Goal: Task Accomplishment & Management: Complete application form

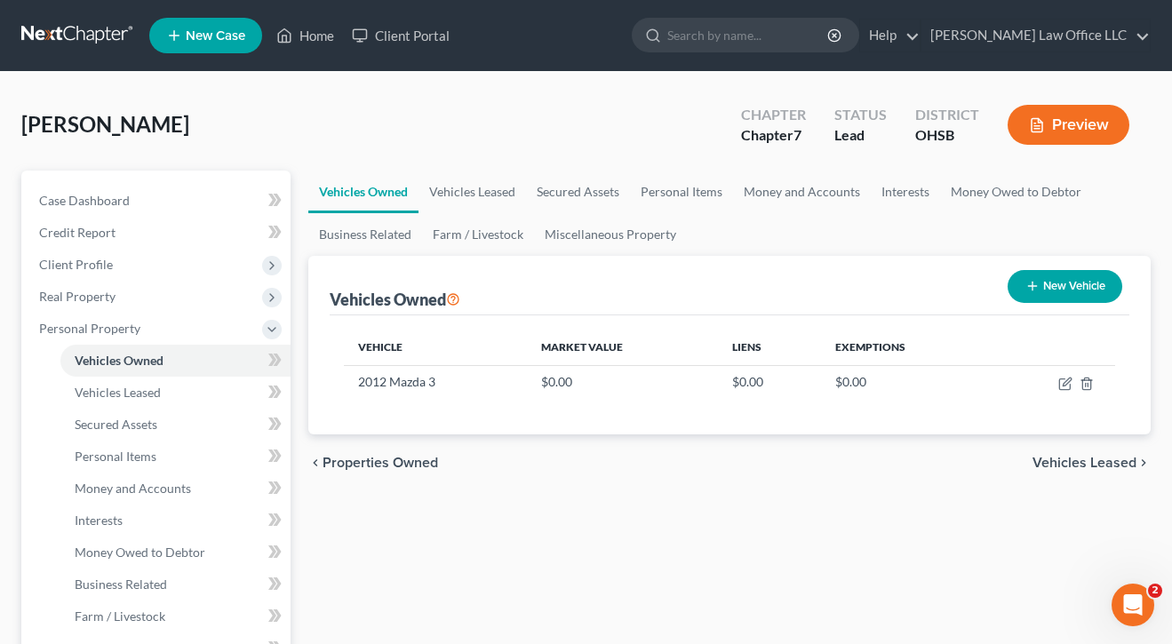
click at [98, 263] on span "Client Profile" at bounding box center [76, 264] width 74 height 15
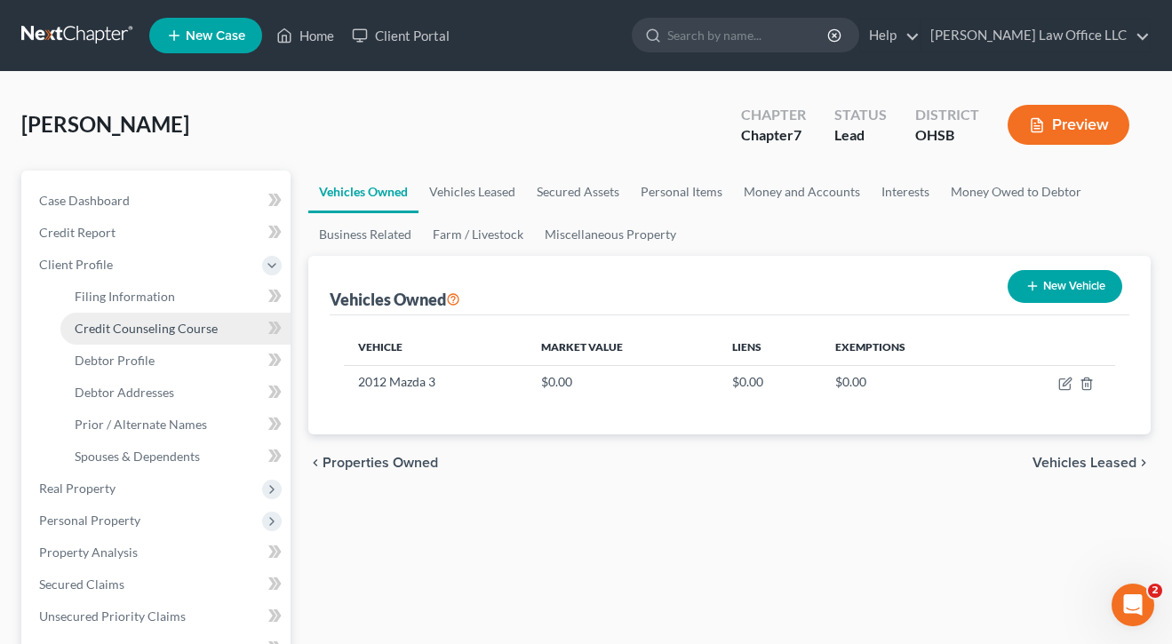
click at [110, 323] on span "Credit Counseling Course" at bounding box center [146, 328] width 143 height 15
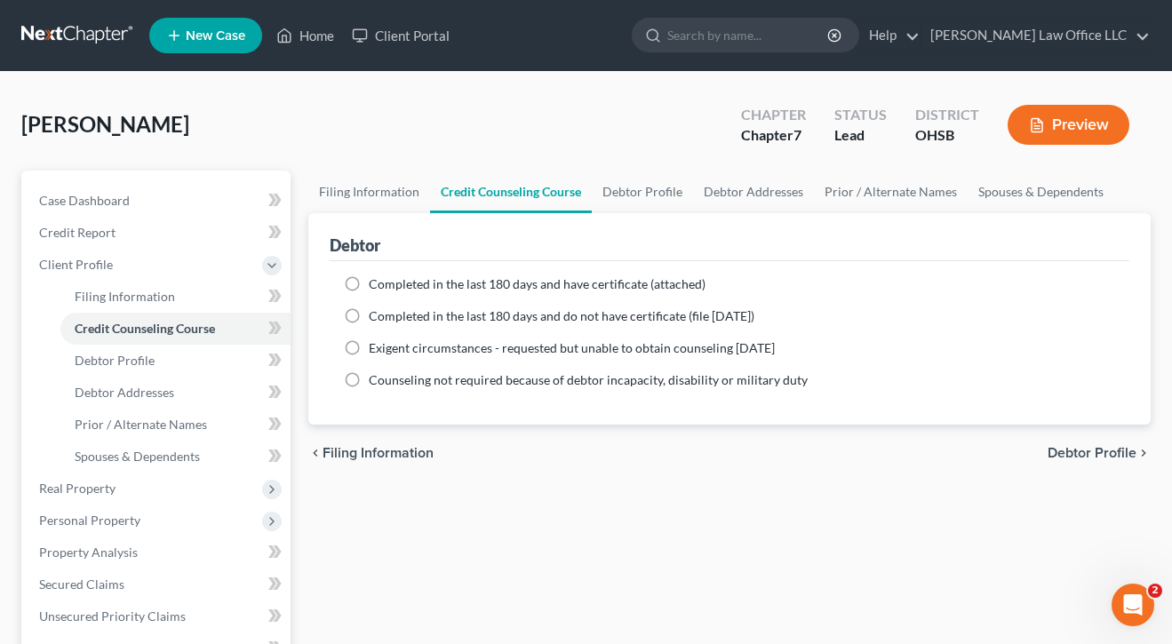
click at [492, 322] on span "Completed in the last 180 days and do not have certificate (file [DATE])" at bounding box center [562, 315] width 386 height 15
click at [388, 319] on input "Completed in the last 180 days and do not have certificate (file [DATE])" at bounding box center [382, 314] width 12 height 12
radio input "true"
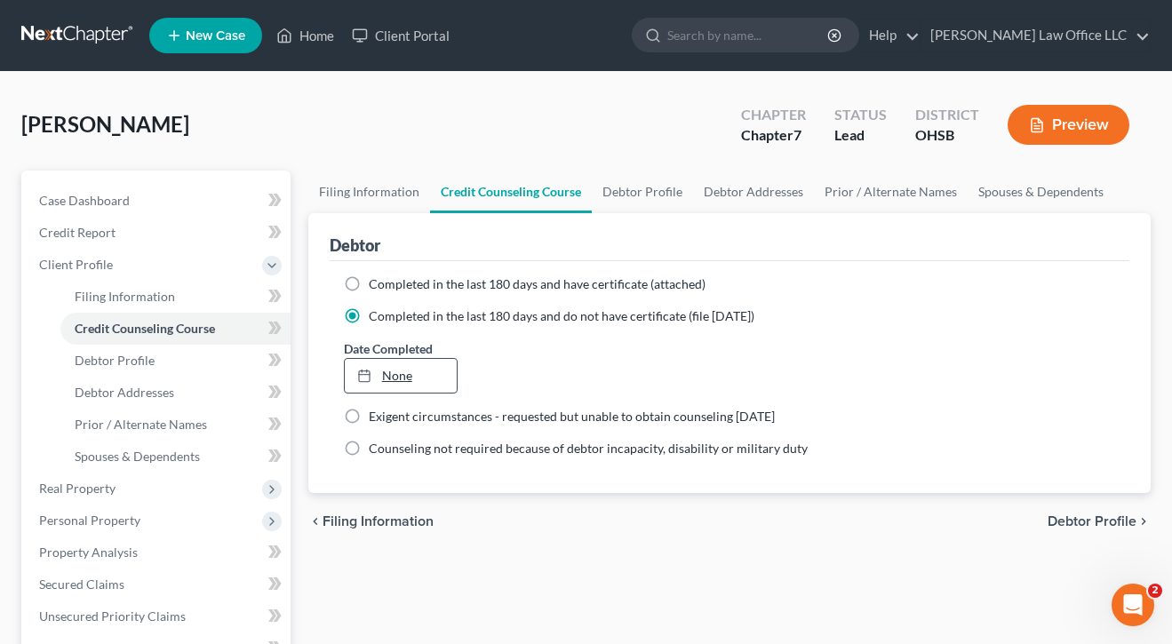
click at [410, 389] on link "None" at bounding box center [401, 376] width 112 height 34
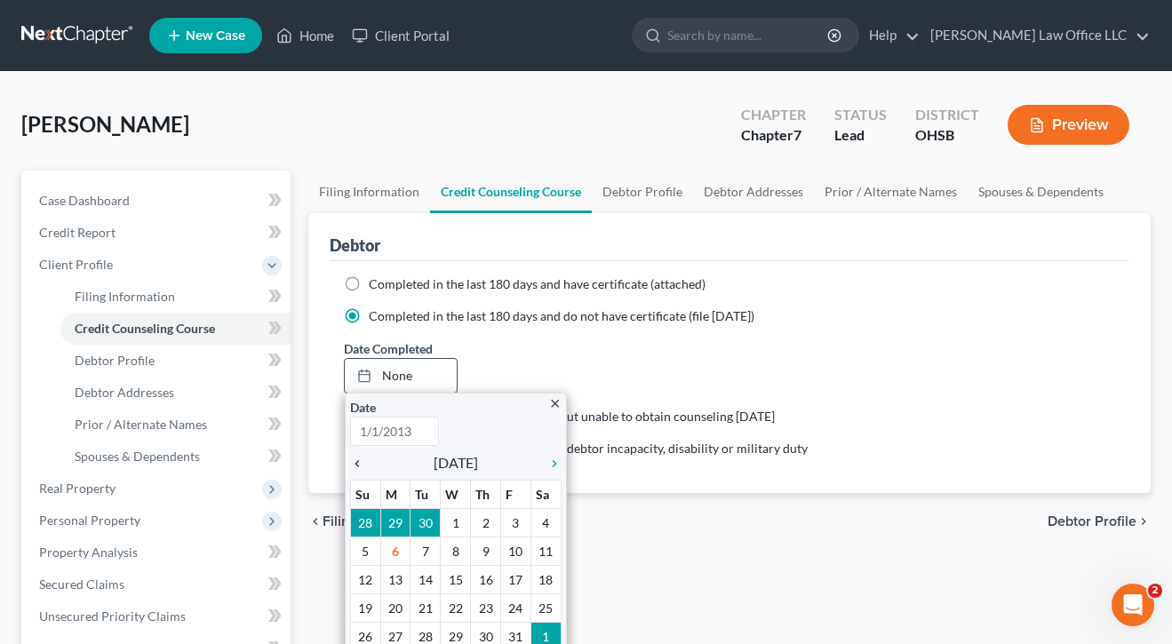
type input "[DATE]"
click at [362, 464] on icon "chevron_left" at bounding box center [361, 464] width 23 height 14
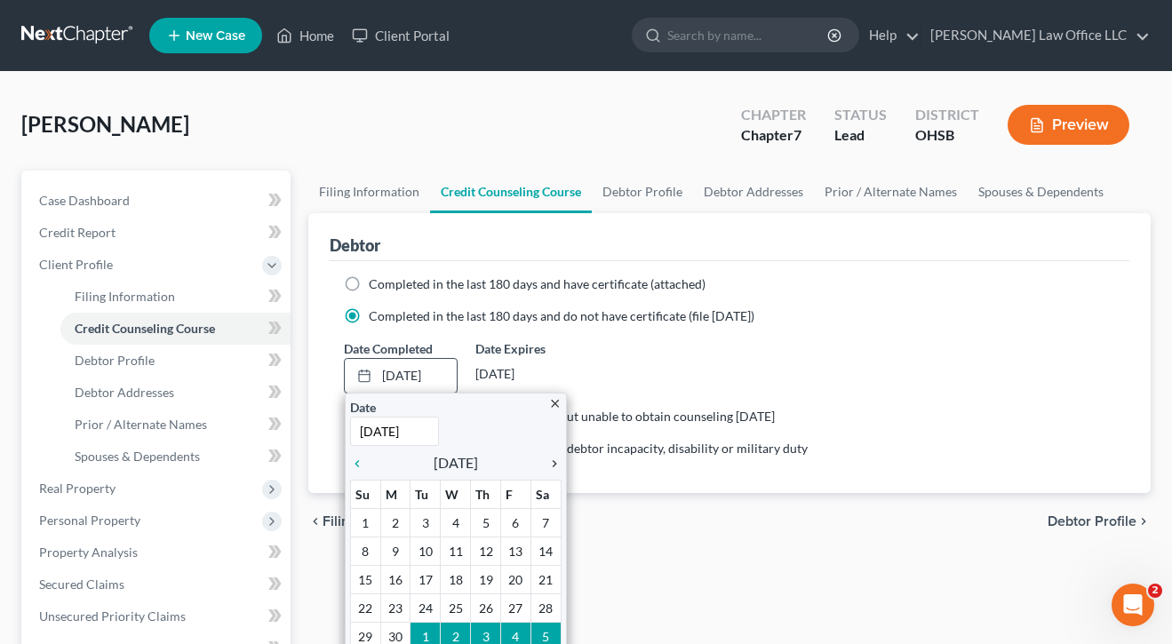
click at [553, 465] on icon "chevron_right" at bounding box center [550, 464] width 23 height 14
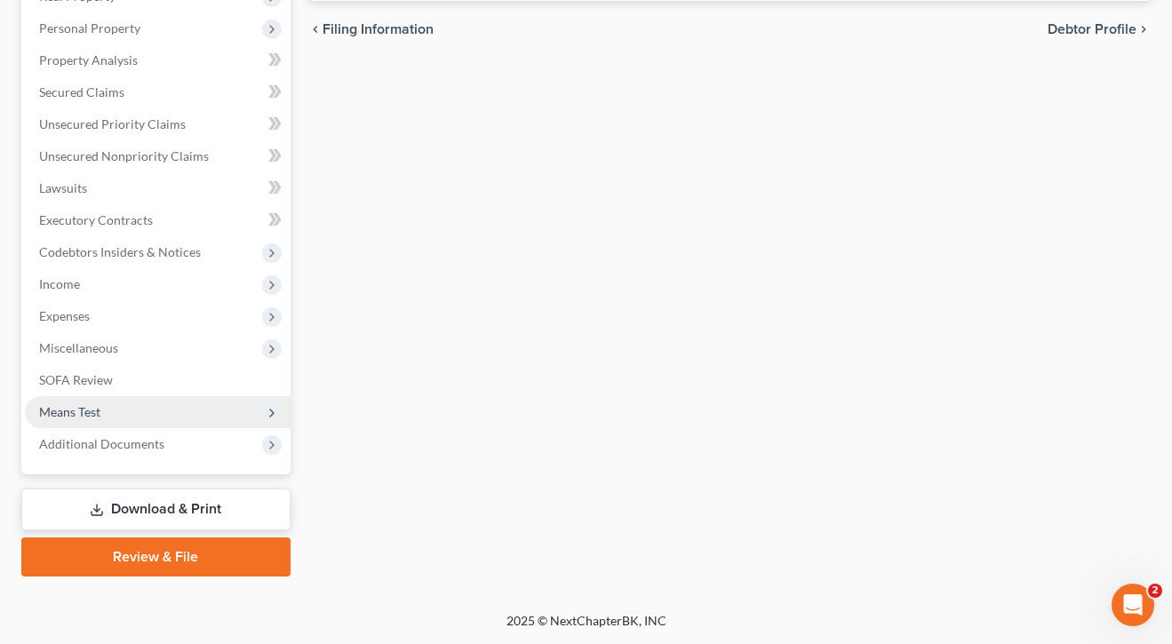
scroll to position [492, 0]
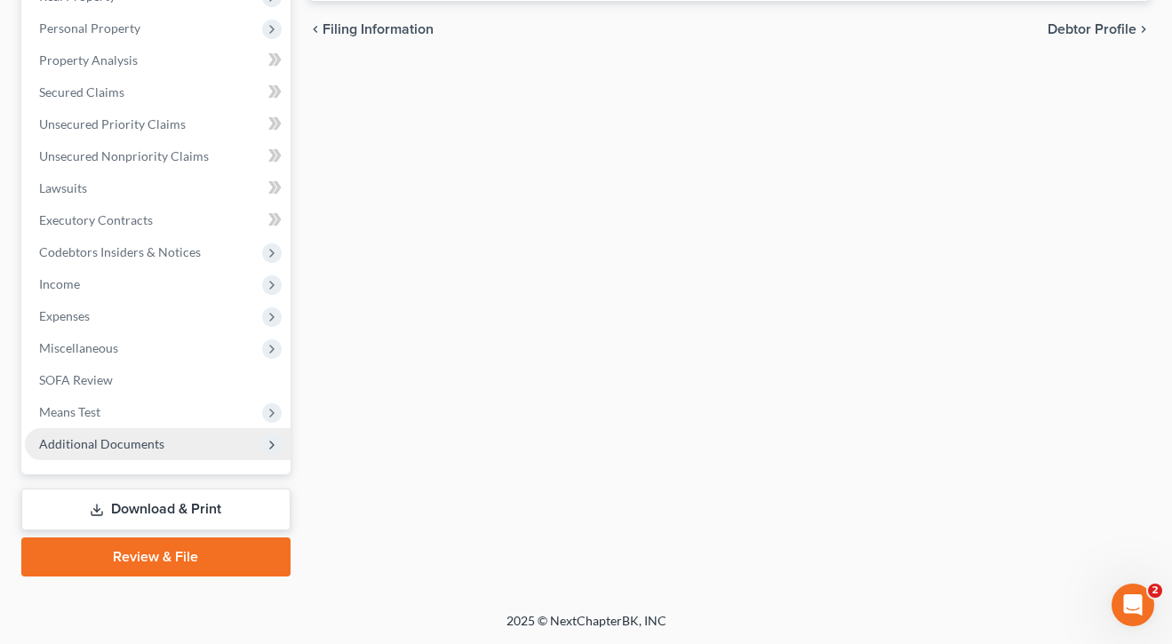
click at [75, 444] on span "Additional Documents" at bounding box center [101, 443] width 125 height 15
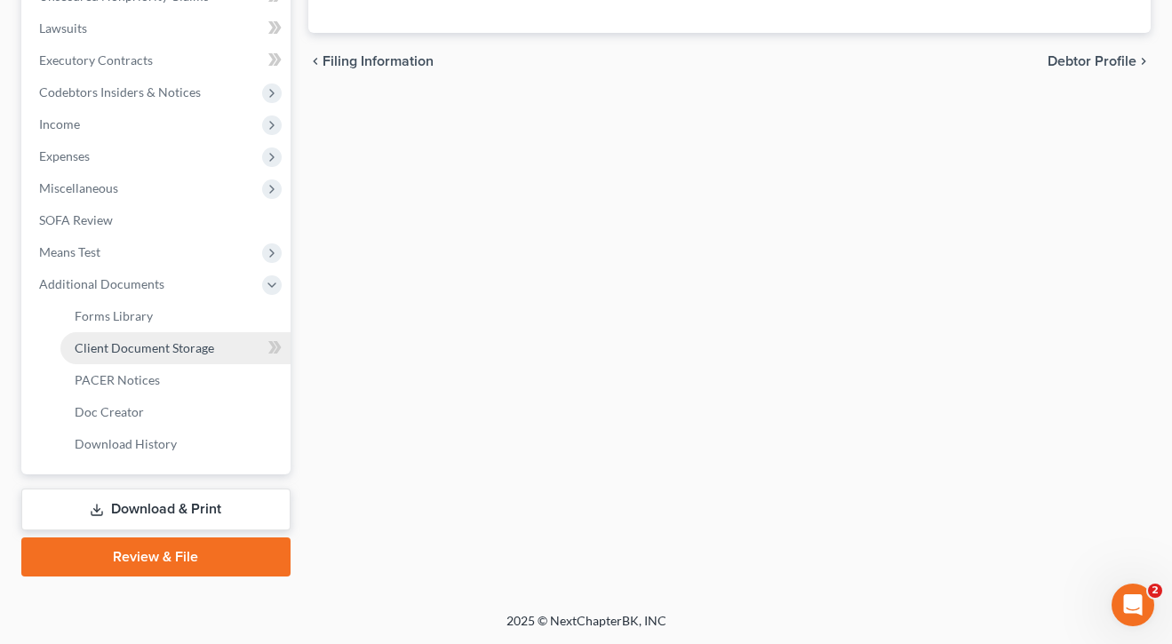
click at [95, 348] on span "Client Document Storage" at bounding box center [145, 347] width 140 height 15
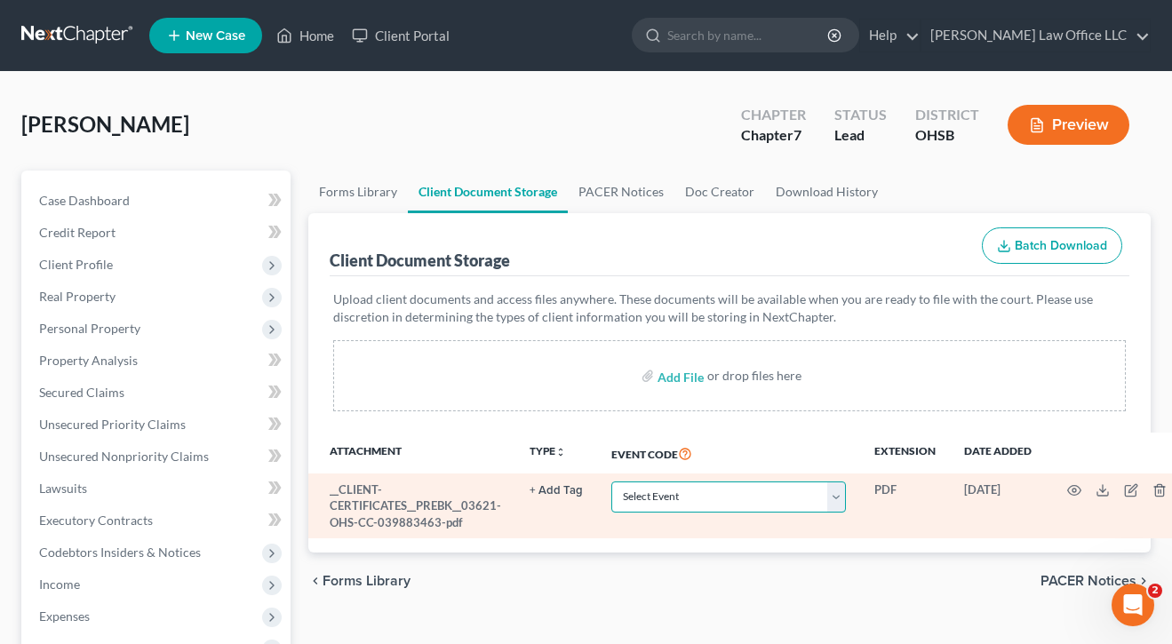
select select "7"
click at [1067, 490] on icon "button" at bounding box center [1074, 491] width 14 height 14
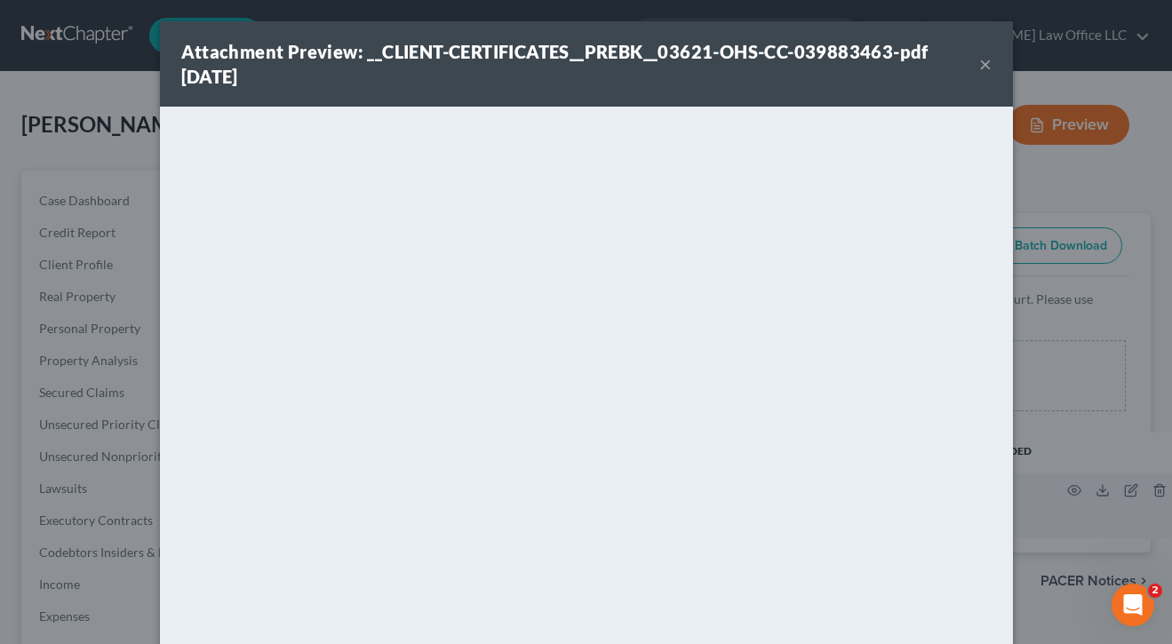
click at [981, 70] on button "×" at bounding box center [985, 63] width 12 height 21
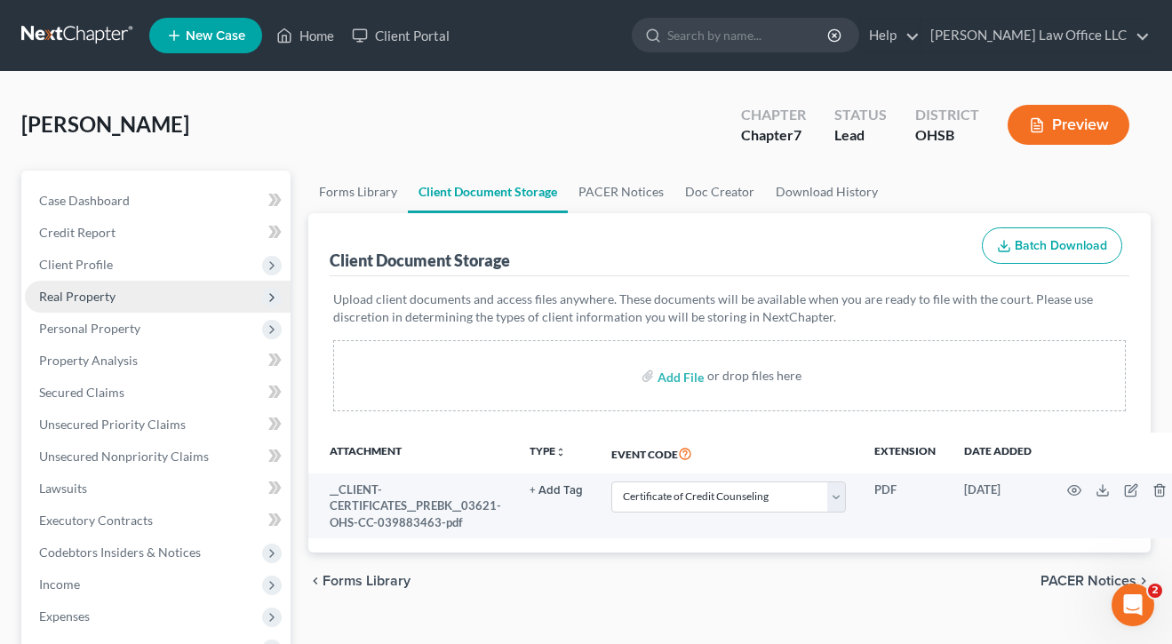
click at [108, 304] on span "Real Property" at bounding box center [158, 297] width 266 height 32
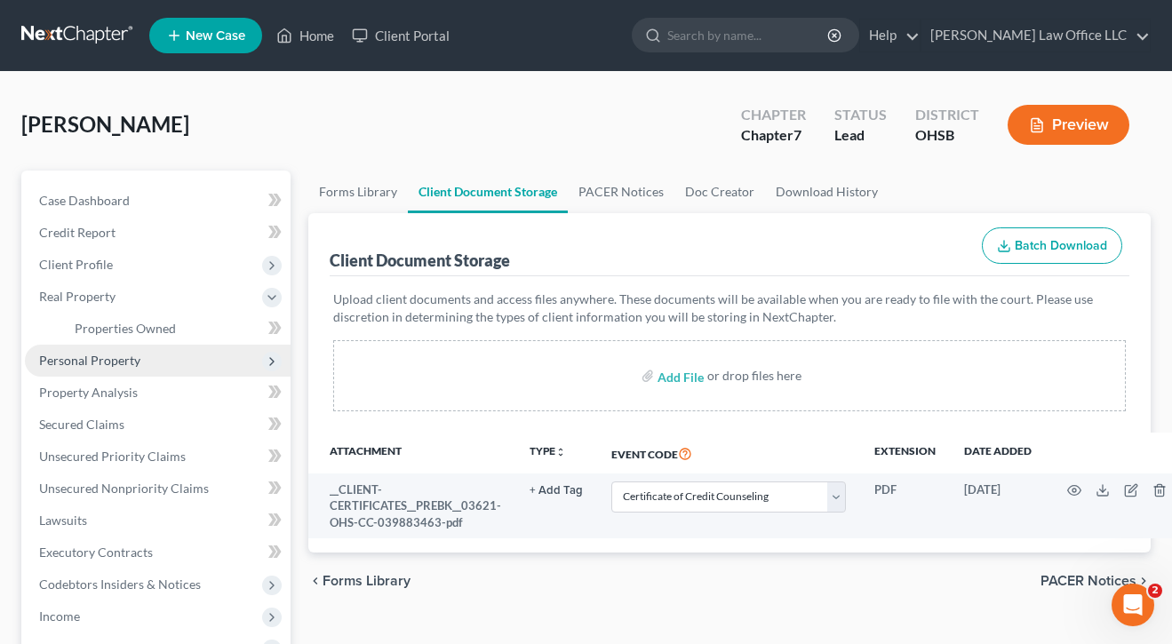
click at [107, 363] on span "Personal Property" at bounding box center [89, 360] width 101 height 15
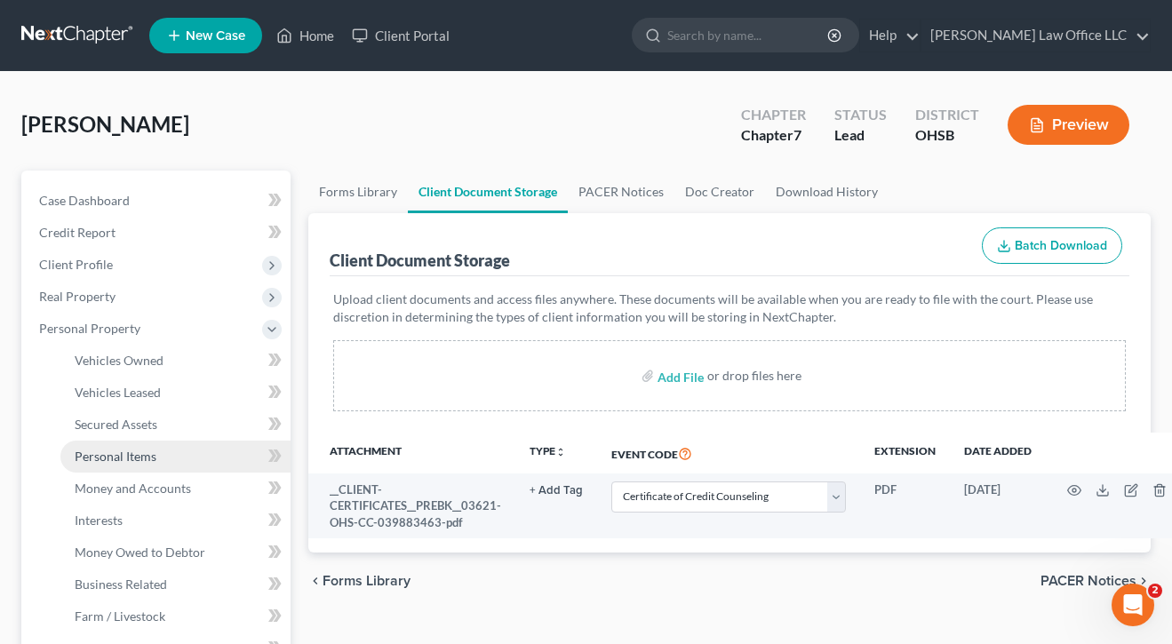
click at [109, 454] on span "Personal Items" at bounding box center [116, 456] width 82 height 15
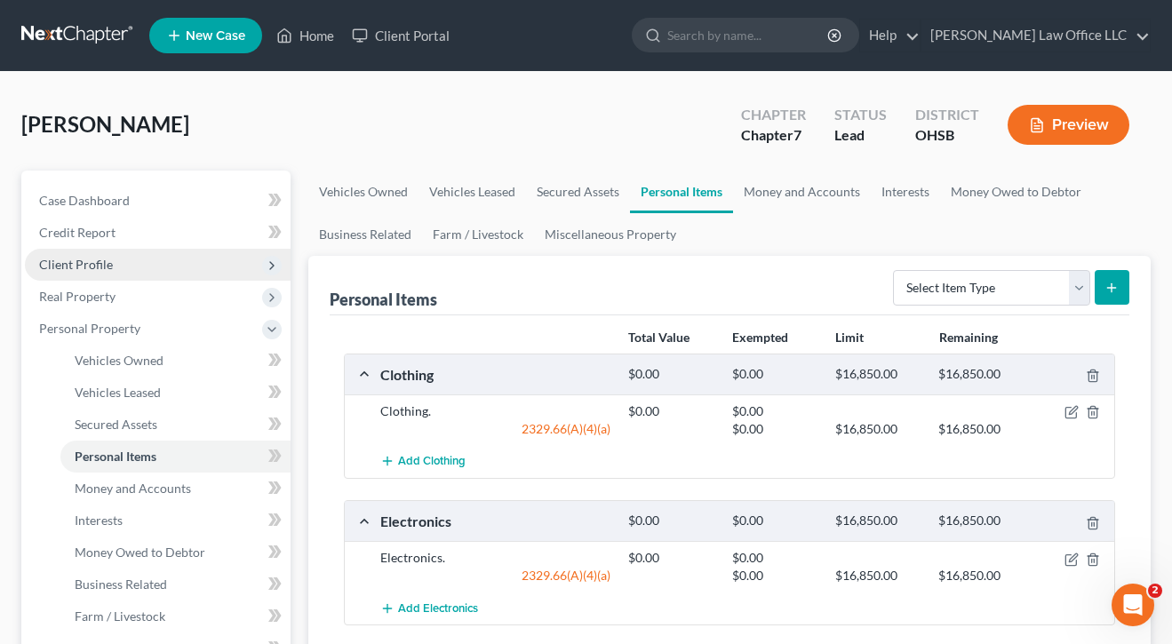
click at [77, 252] on span "Client Profile" at bounding box center [158, 265] width 266 height 32
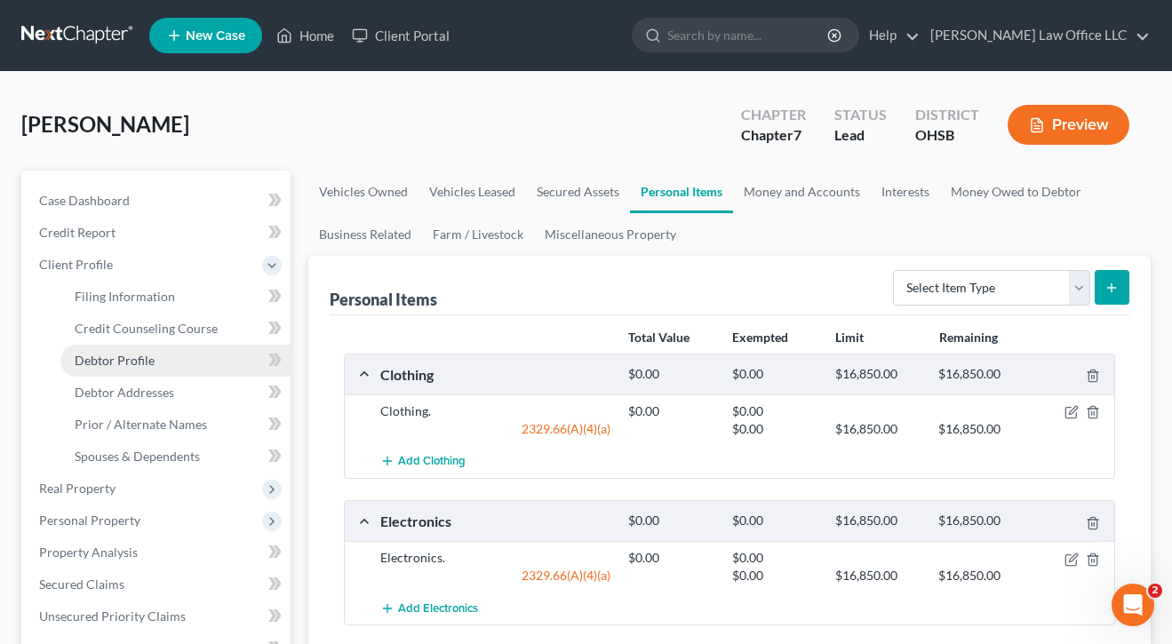
click at [102, 356] on span "Debtor Profile" at bounding box center [115, 360] width 80 height 15
select select "3"
select select "0"
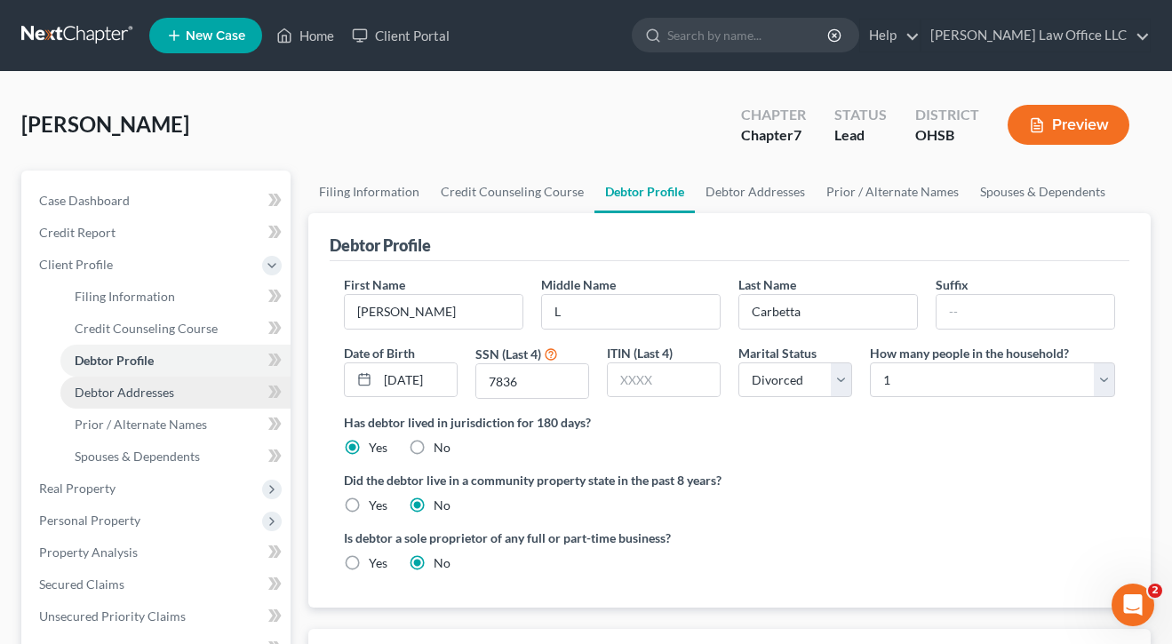
click at [164, 403] on link "Debtor Addresses" at bounding box center [175, 393] width 230 height 32
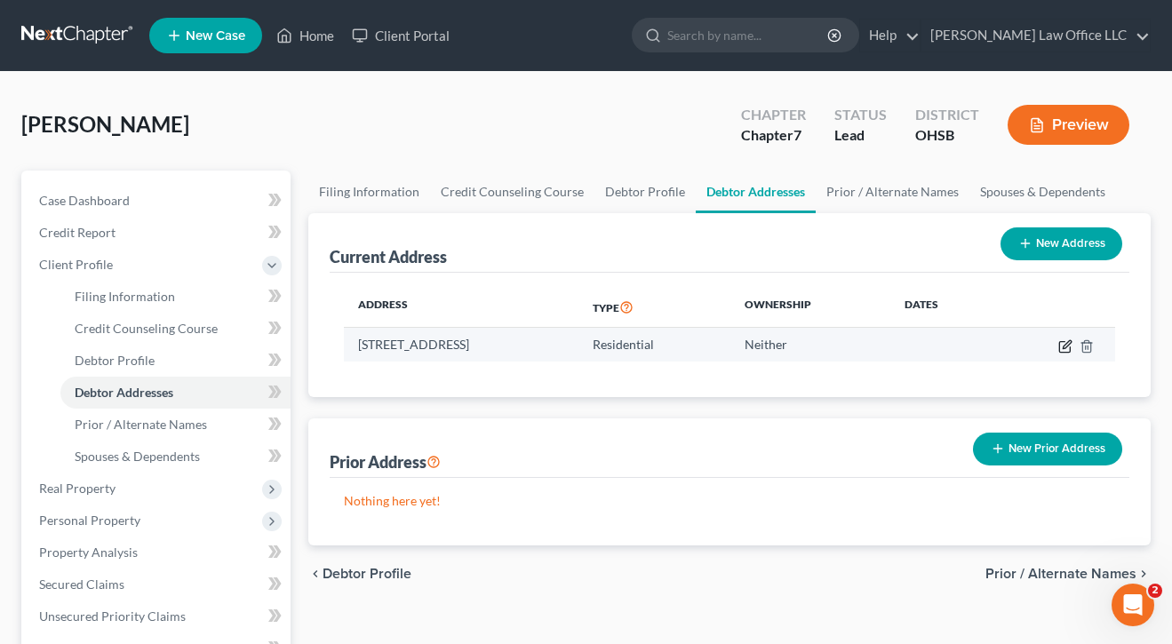
click at [1065, 346] on icon "button" at bounding box center [1066, 347] width 14 height 14
select select "36"
select select "24"
select select "0"
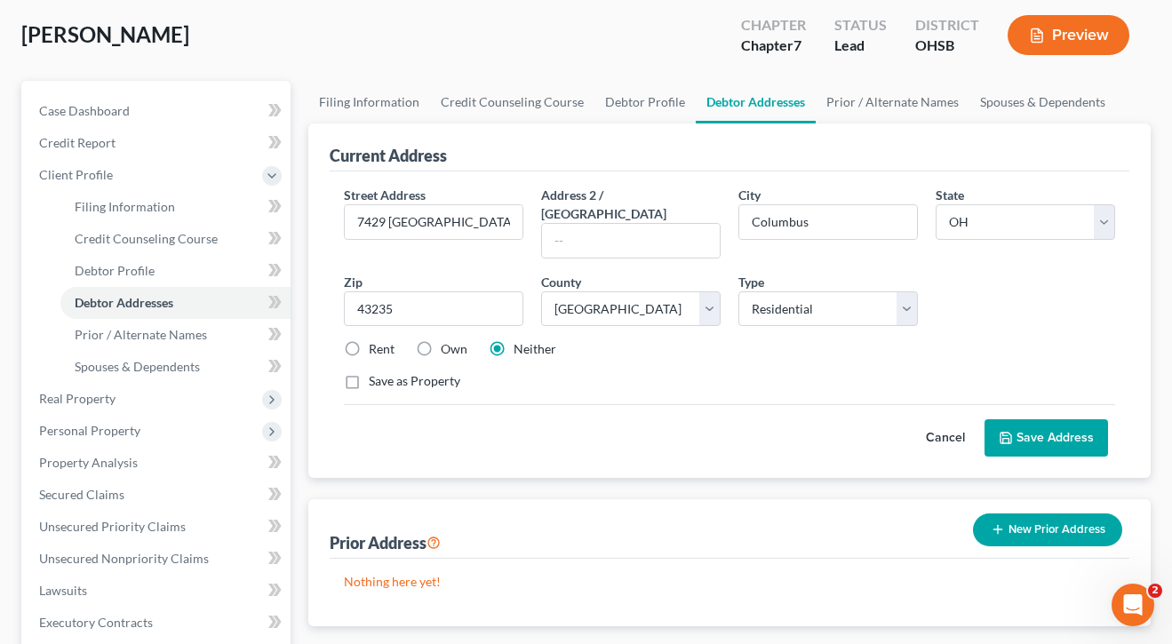
scroll to position [86, 0]
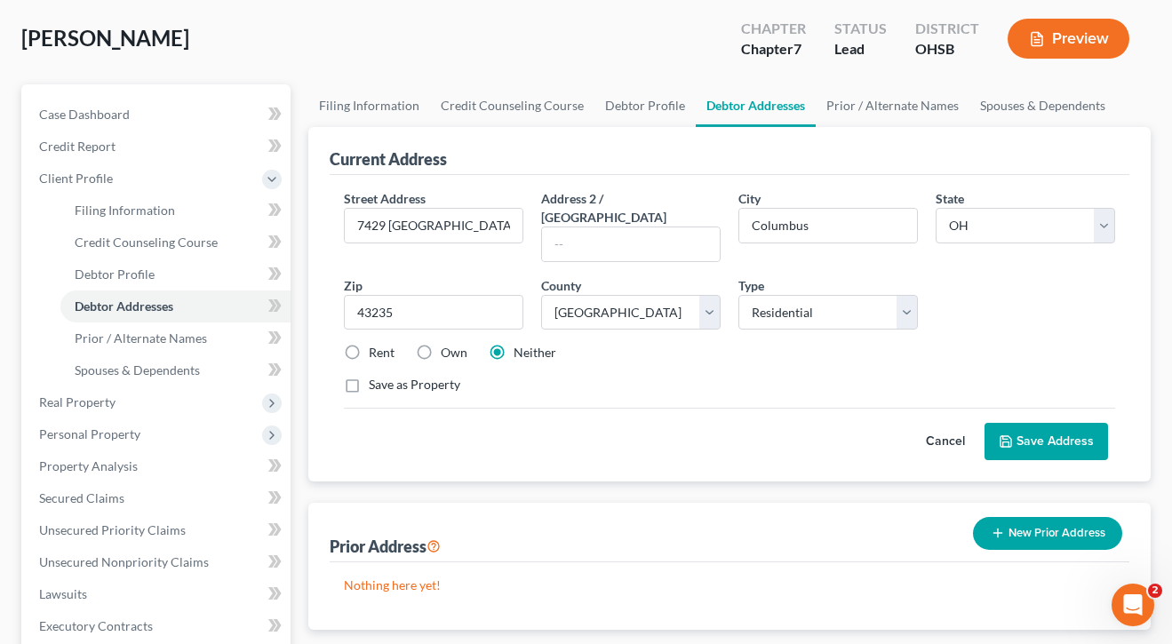
click at [369, 344] on label "Rent" at bounding box center [382, 353] width 26 height 18
click at [376, 344] on input "Rent" at bounding box center [382, 350] width 12 height 12
radio input "true"
click at [489, 219] on input "7429 [GEOGRAPHIC_DATA]" at bounding box center [434, 226] width 178 height 34
type input "[STREET_ADDRESS]"
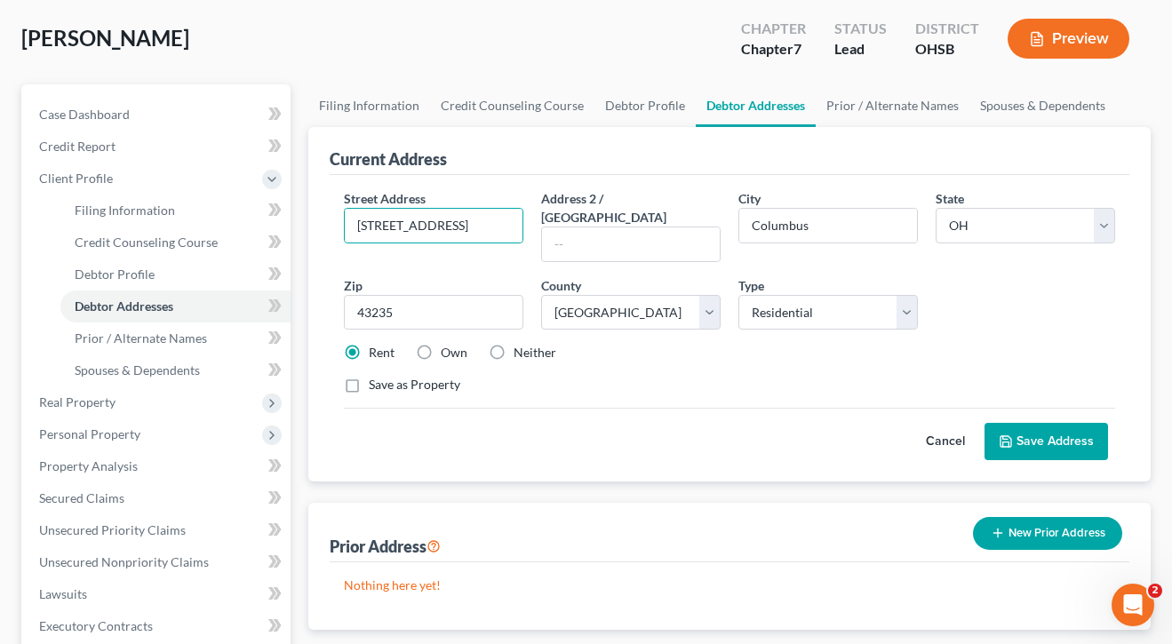
click at [1047, 423] on button "Save Address" at bounding box center [1047, 441] width 124 height 37
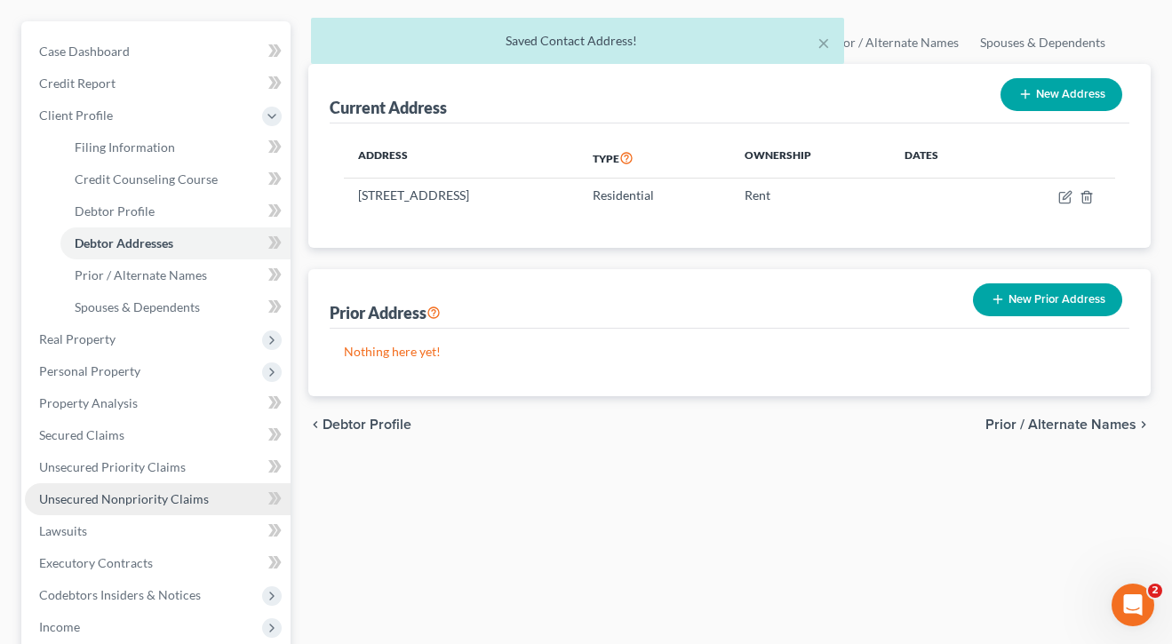
click at [101, 506] on span "Unsecured Nonpriority Claims" at bounding box center [124, 499] width 170 height 15
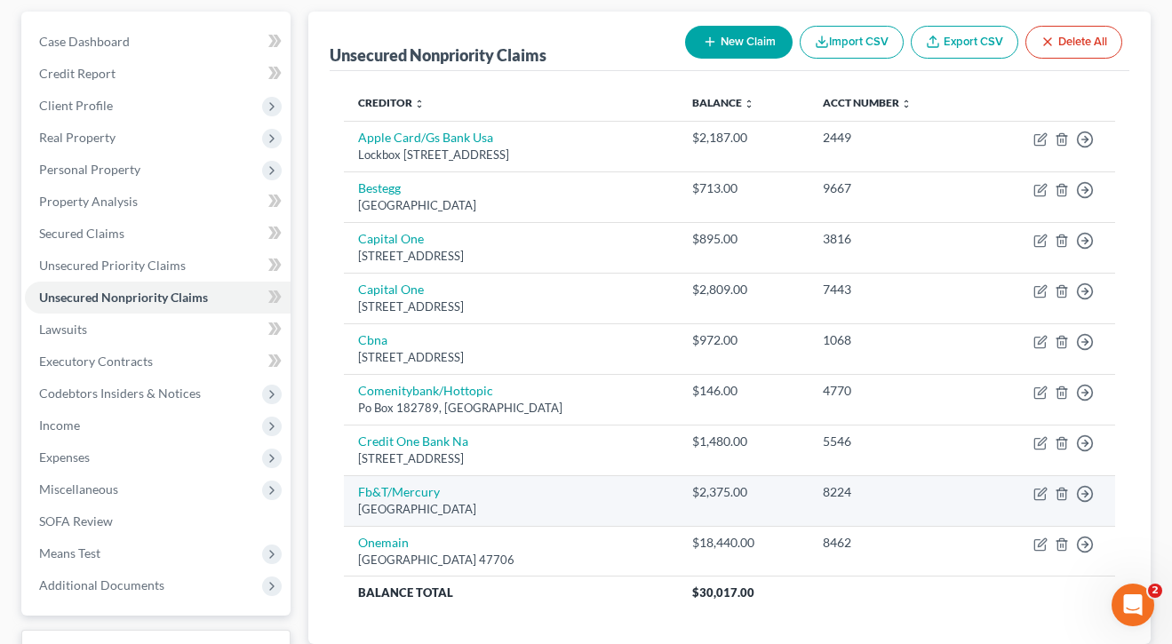
scroll to position [158, 0]
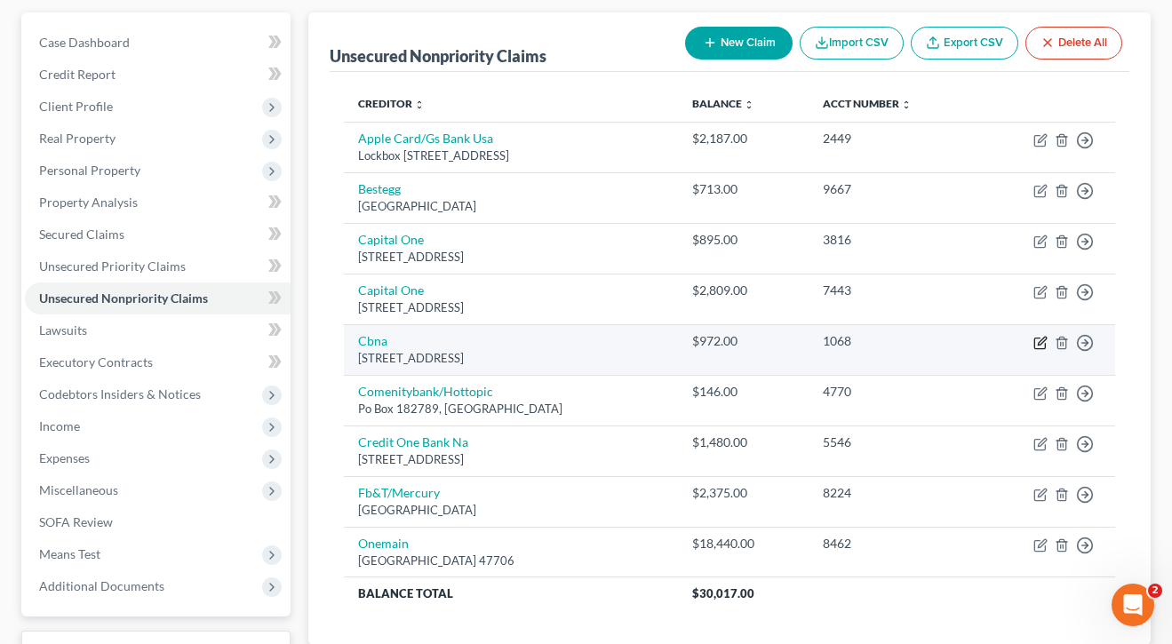
click at [1038, 345] on icon "button" at bounding box center [1041, 343] width 14 height 14
select select "43"
select select "2"
select select "0"
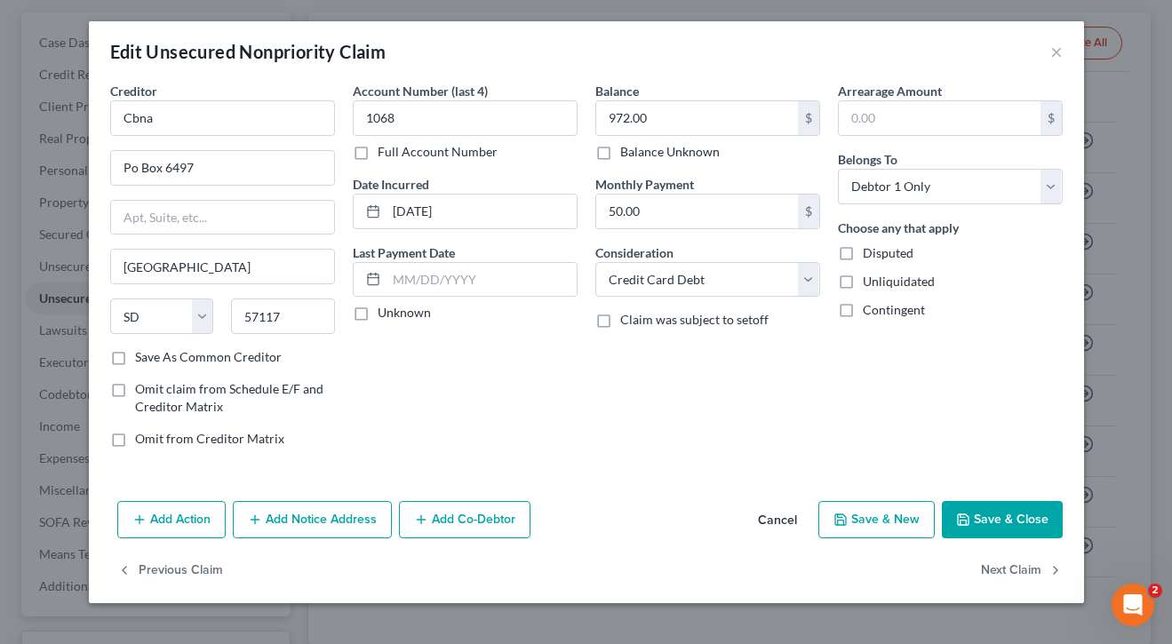
click at [980, 508] on button "Save & Close" at bounding box center [1002, 519] width 121 height 37
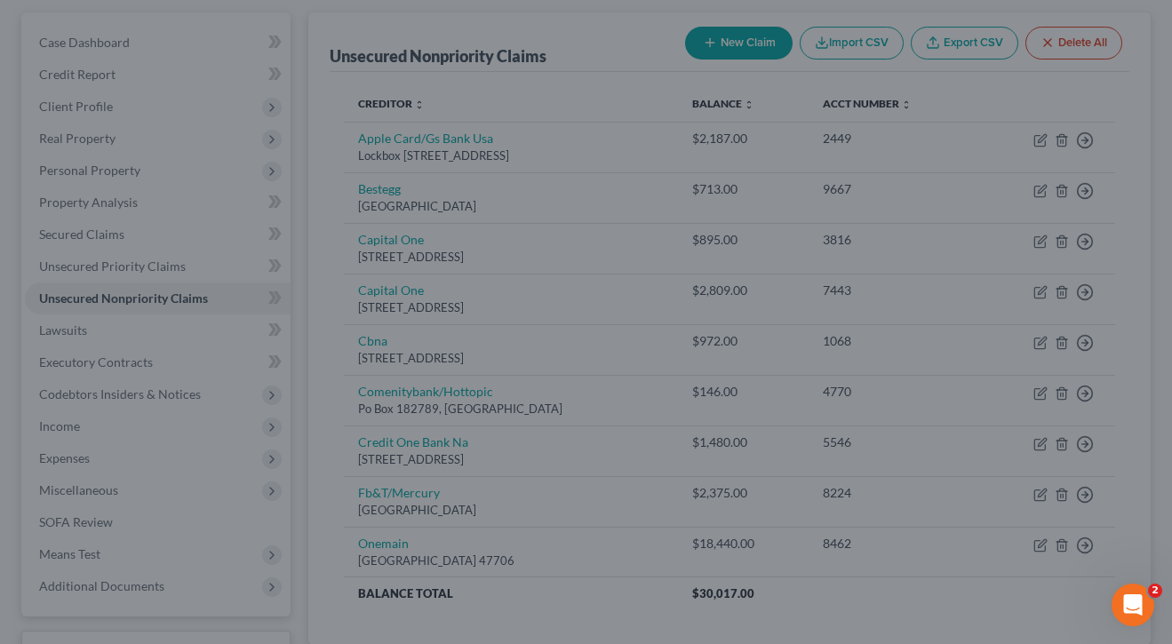
type input "0"
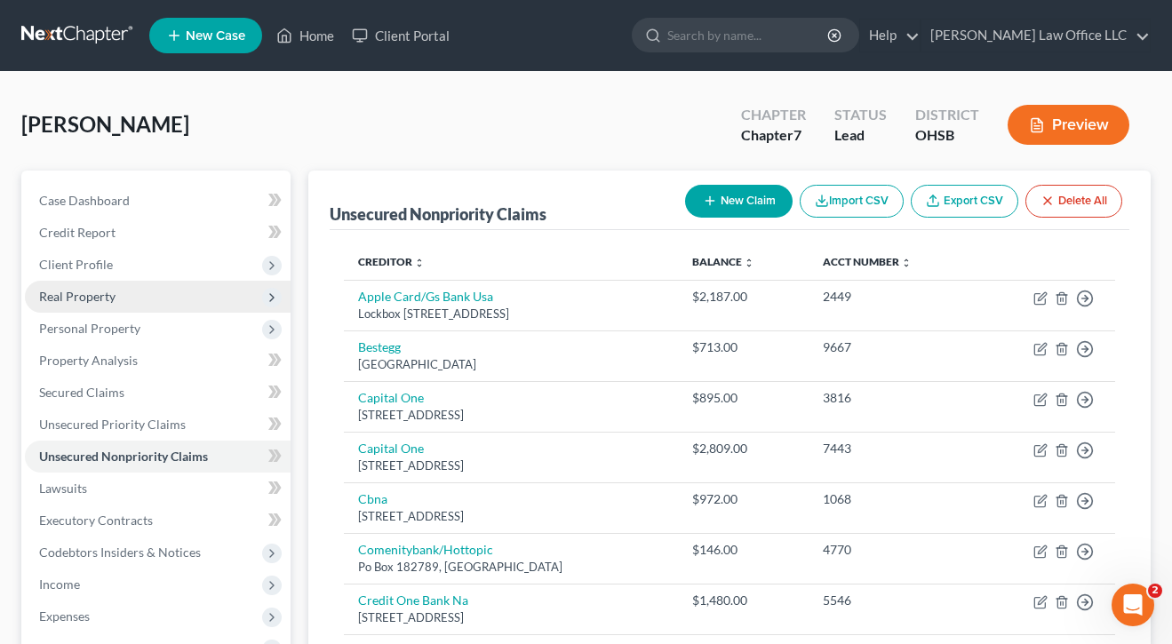
scroll to position [0, 0]
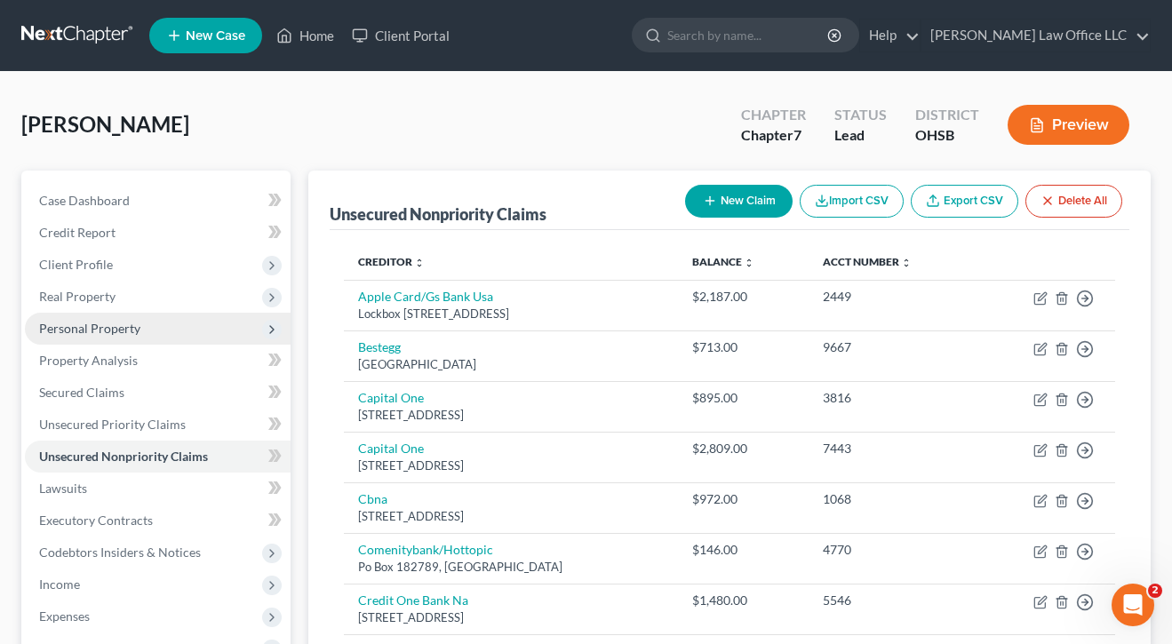
click at [101, 342] on span "Personal Property" at bounding box center [158, 329] width 266 height 32
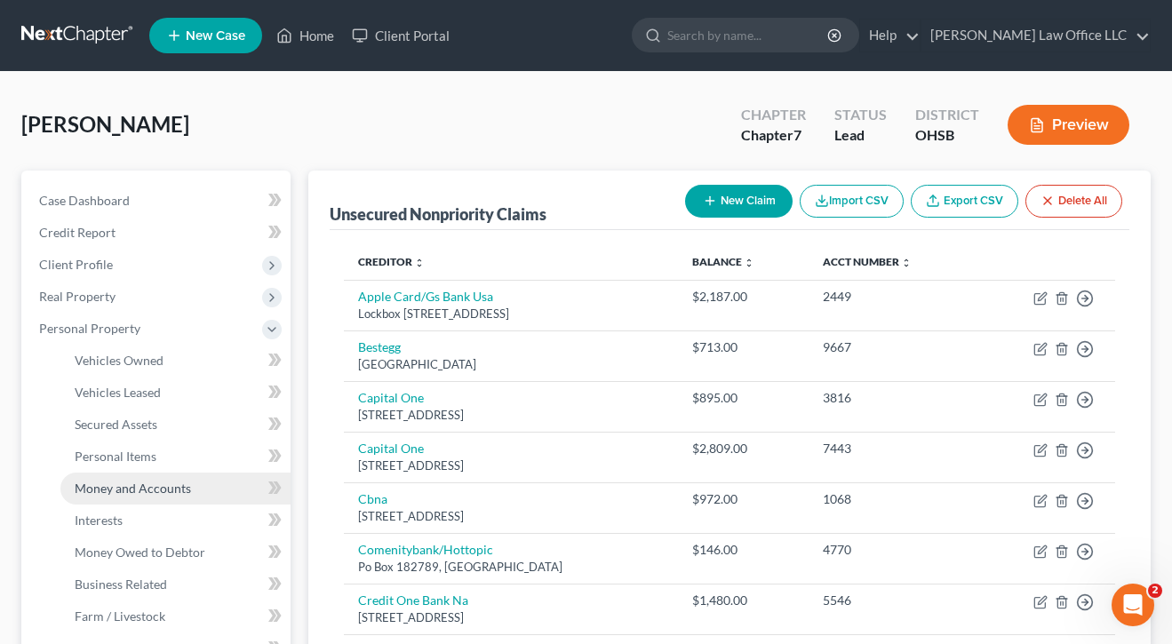
click at [108, 492] on span "Money and Accounts" at bounding box center [133, 488] width 116 height 15
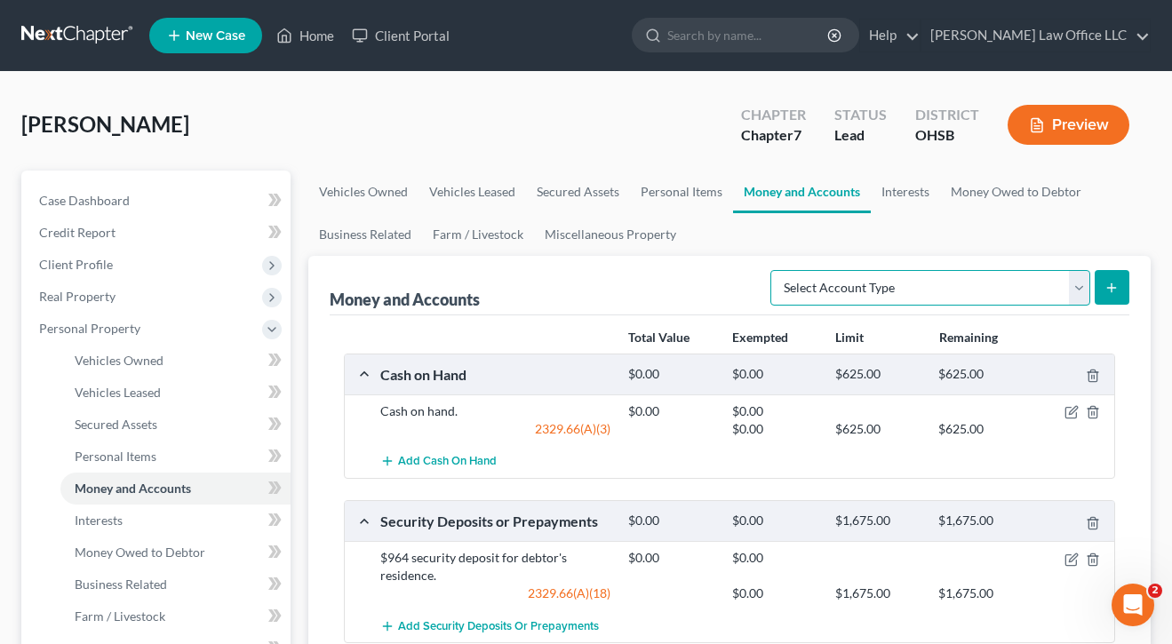
select select "checking"
click at [1115, 277] on button "submit" at bounding box center [1112, 287] width 35 height 35
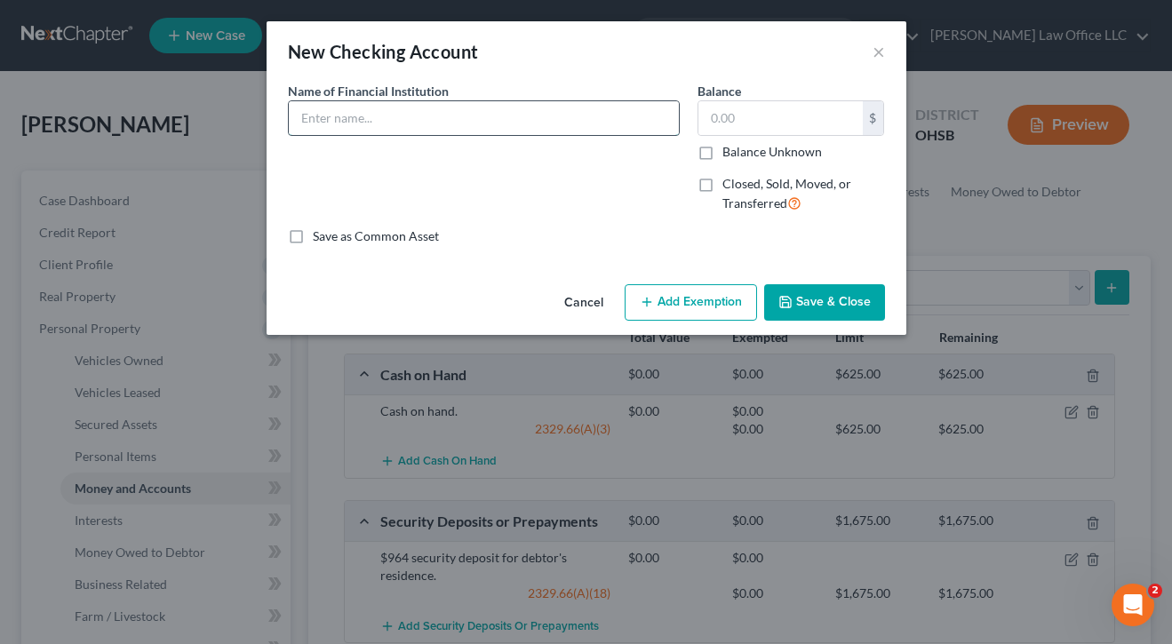
click at [524, 112] on input "text" at bounding box center [484, 118] width 390 height 34
type input "Huntington Bank"
click at [621, 213] on div "Name of Financial Institution * Huntington Bank" at bounding box center [484, 155] width 410 height 146
click at [685, 299] on button "Add Exemption" at bounding box center [691, 302] width 132 height 37
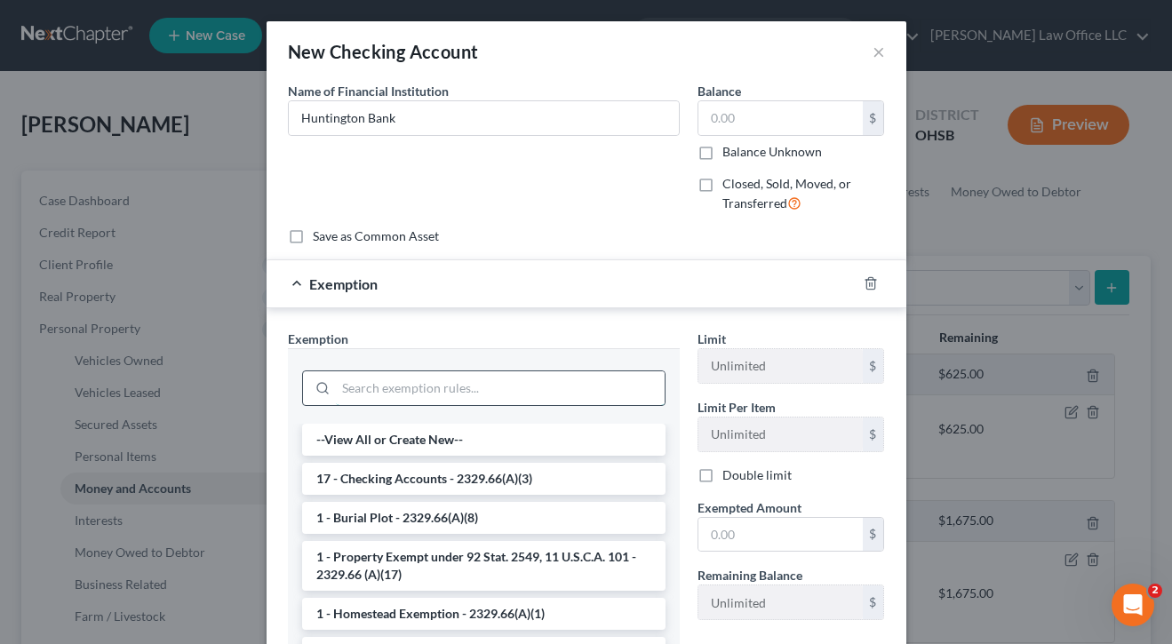
click at [508, 389] on input "search" at bounding box center [500, 389] width 329 height 34
type input "p"
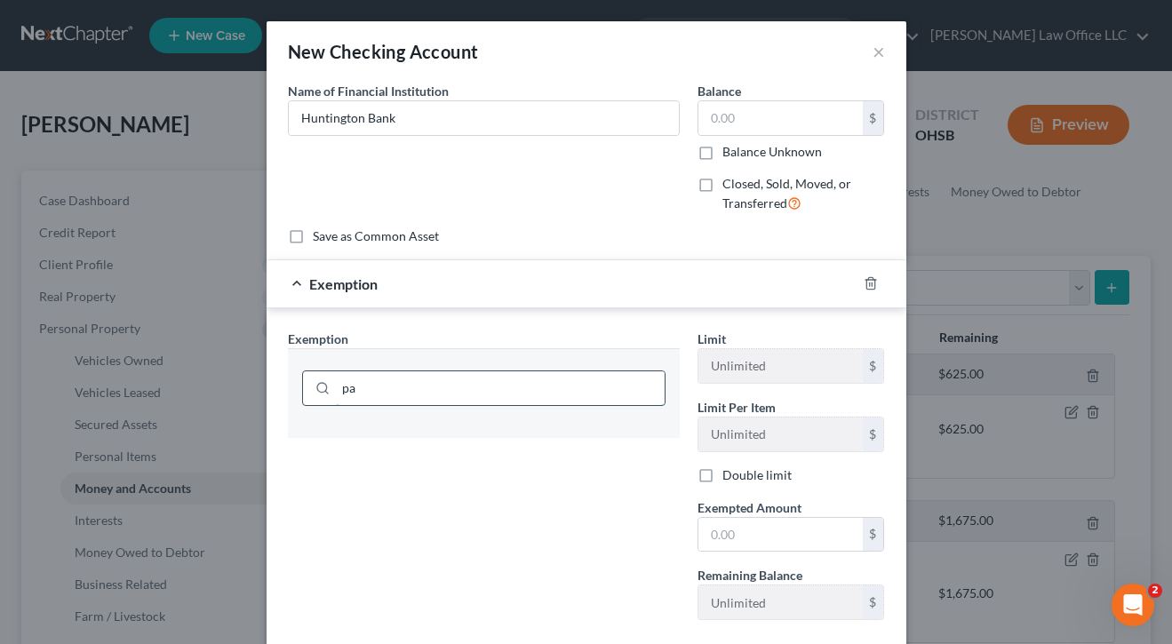
type input "p"
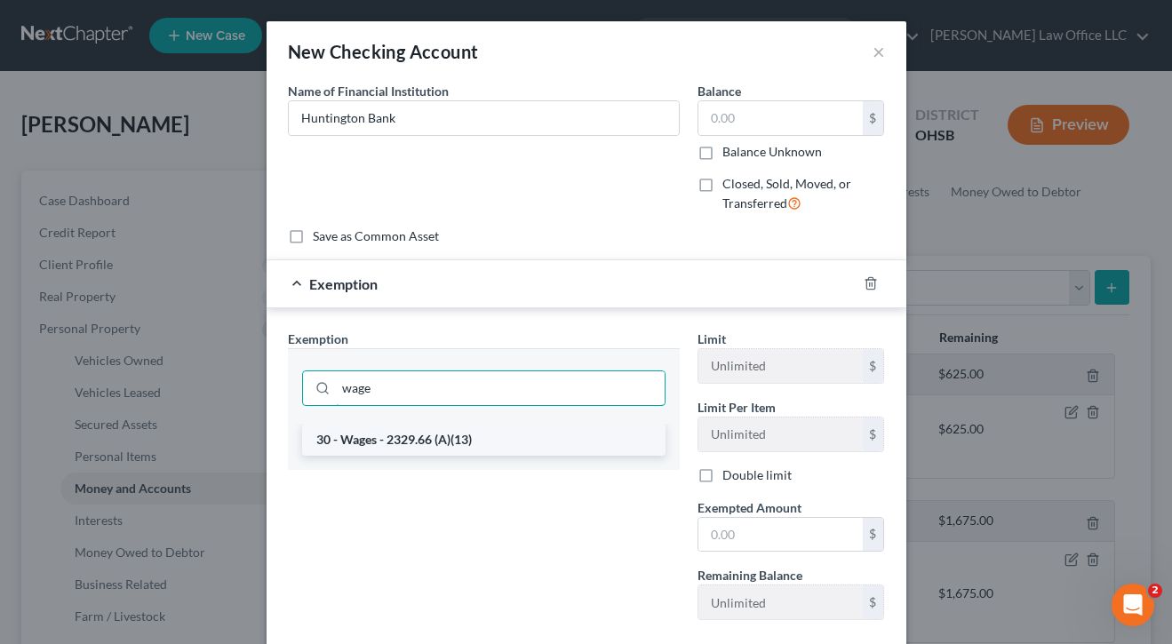
type input "wage"
click at [505, 442] on li "30 - Wages - 2329.66 (A)(13)" at bounding box center [484, 440] width 364 height 32
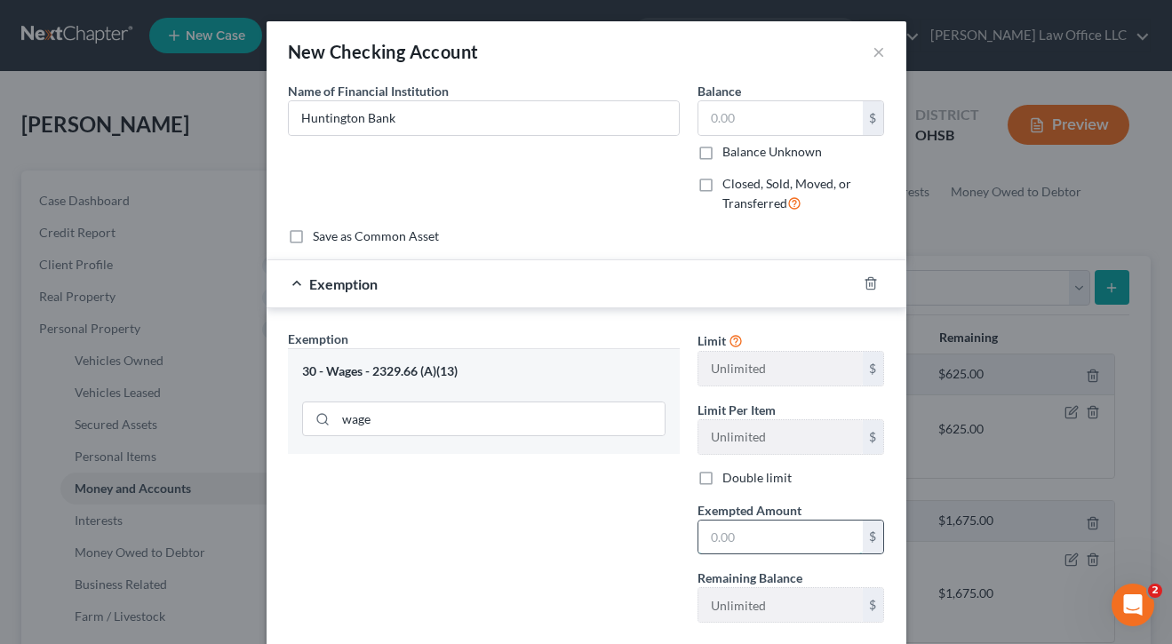
click at [742, 533] on input "text" at bounding box center [781, 538] width 164 height 34
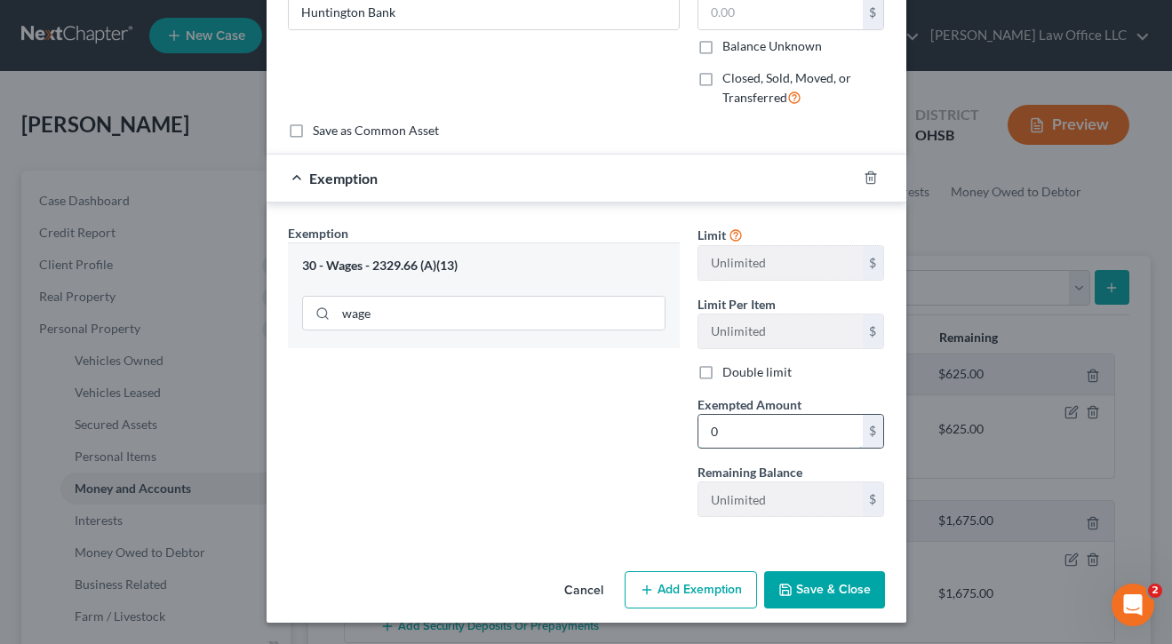
scroll to position [105, 0]
type input "0"
click at [802, 585] on button "Save & Close" at bounding box center [824, 590] width 121 height 37
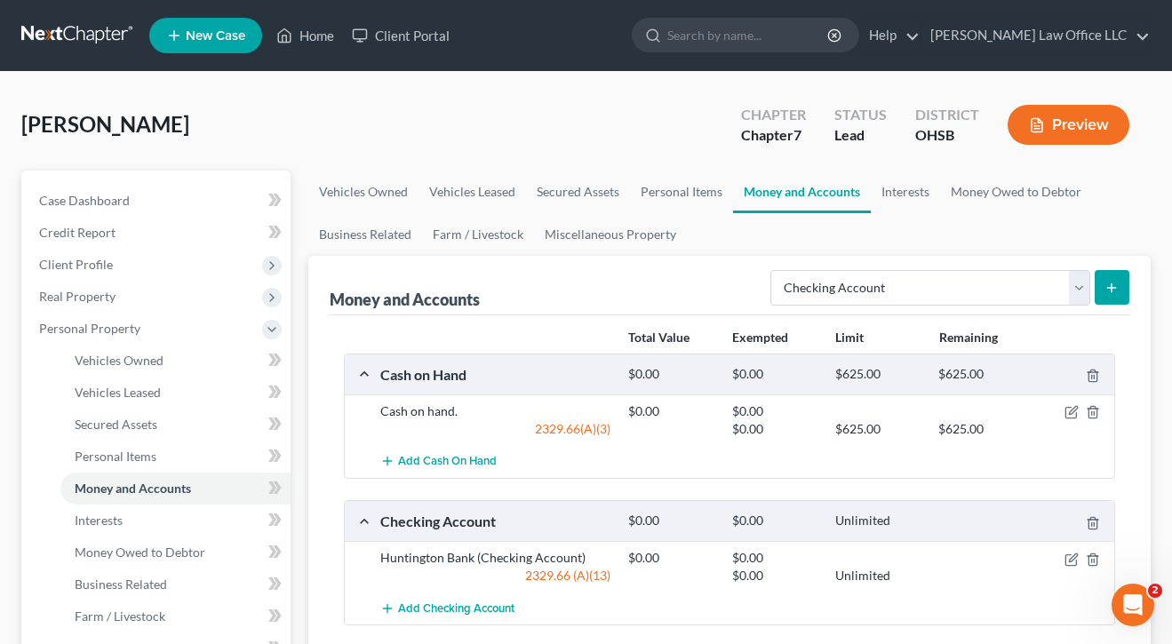
click at [546, 3] on nav "Home New Case Client Portal [PERSON_NAME] Law Office LLC [EMAIL_ADDRESS][DOMAIN…" at bounding box center [586, 35] width 1172 height 71
